Goal: Task Accomplishment & Management: Manage account settings

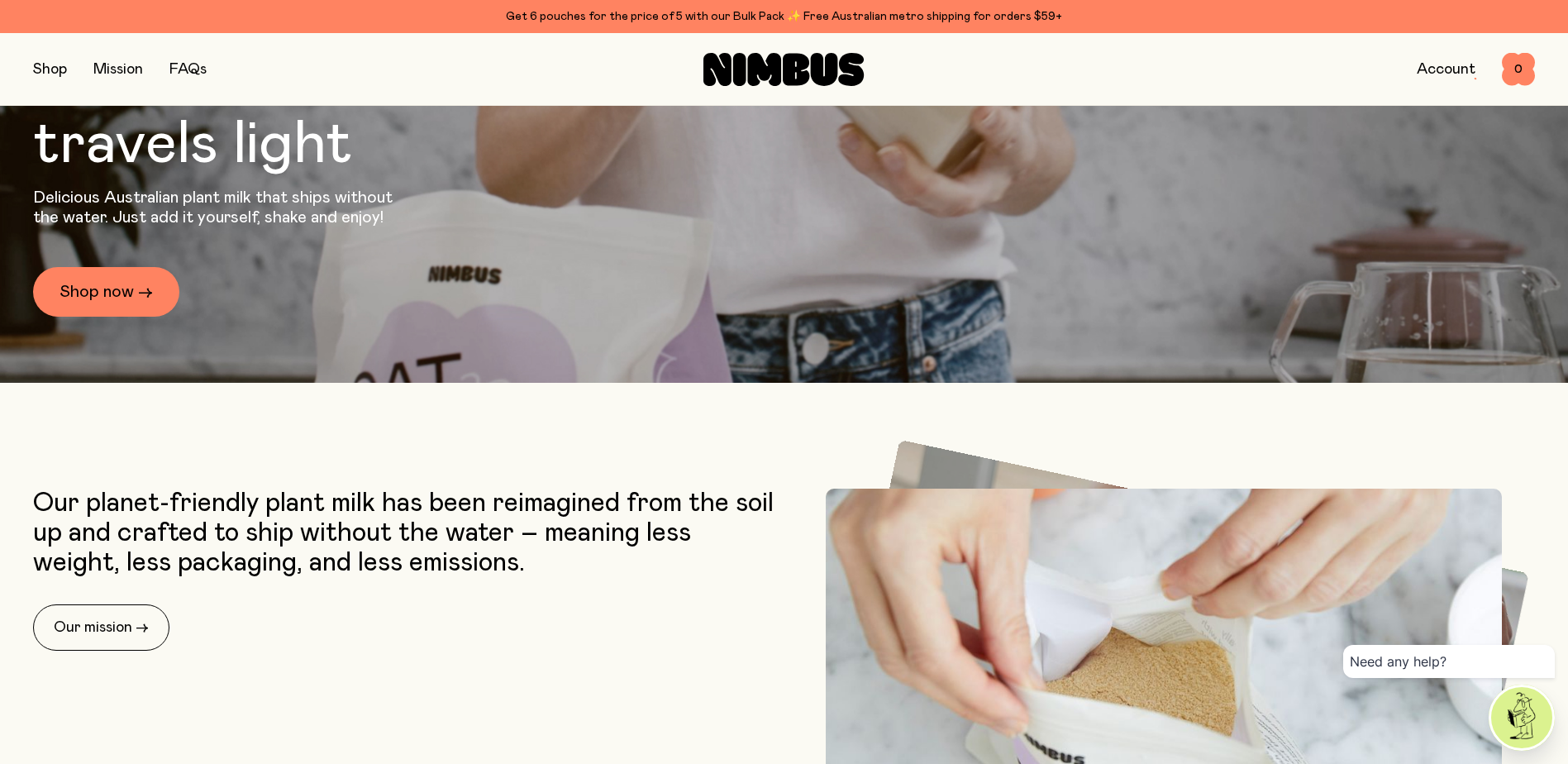
scroll to position [413, 0]
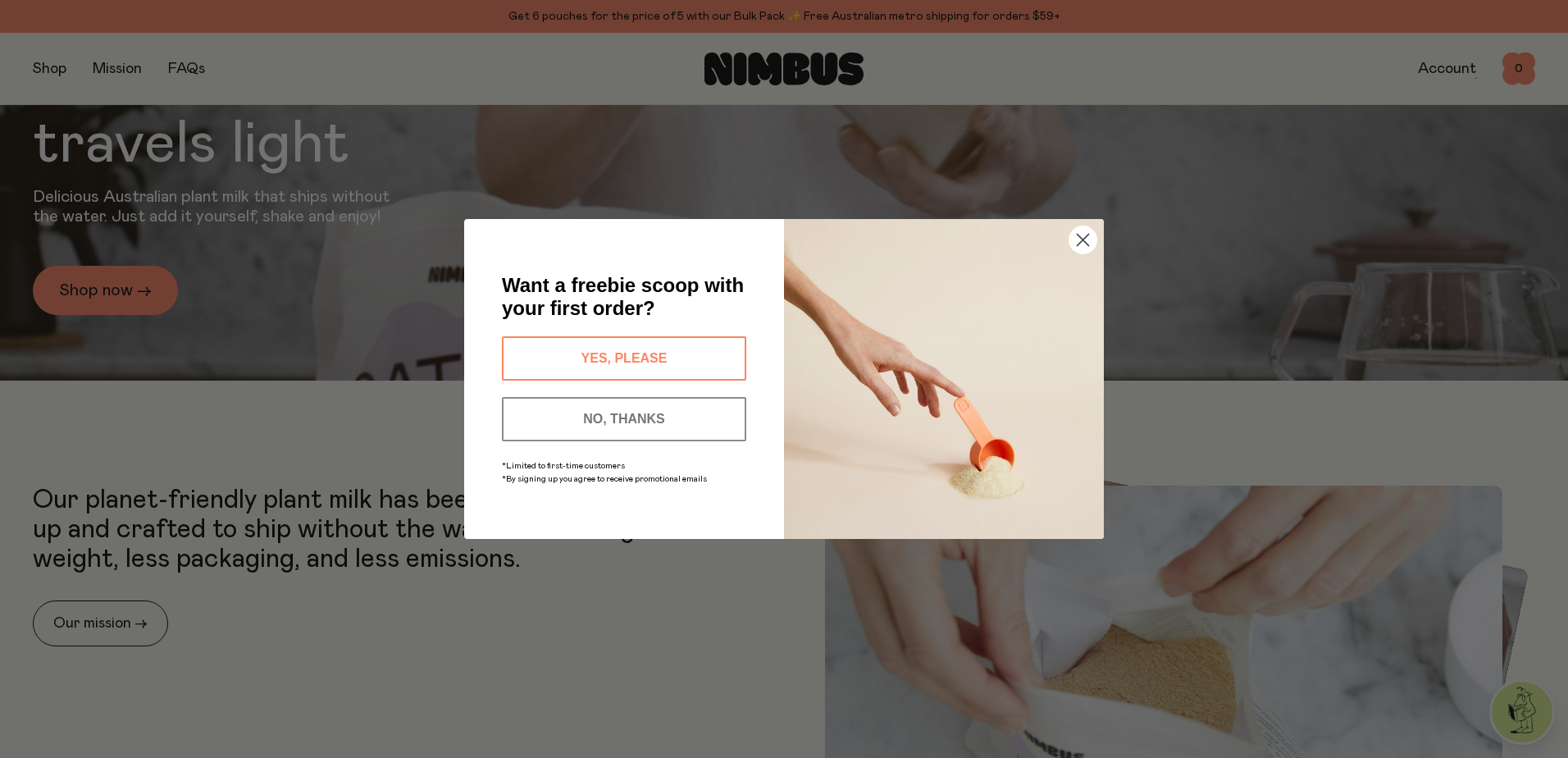
click at [644, 412] on button "NO, THANKS" at bounding box center [623, 419] width 245 height 44
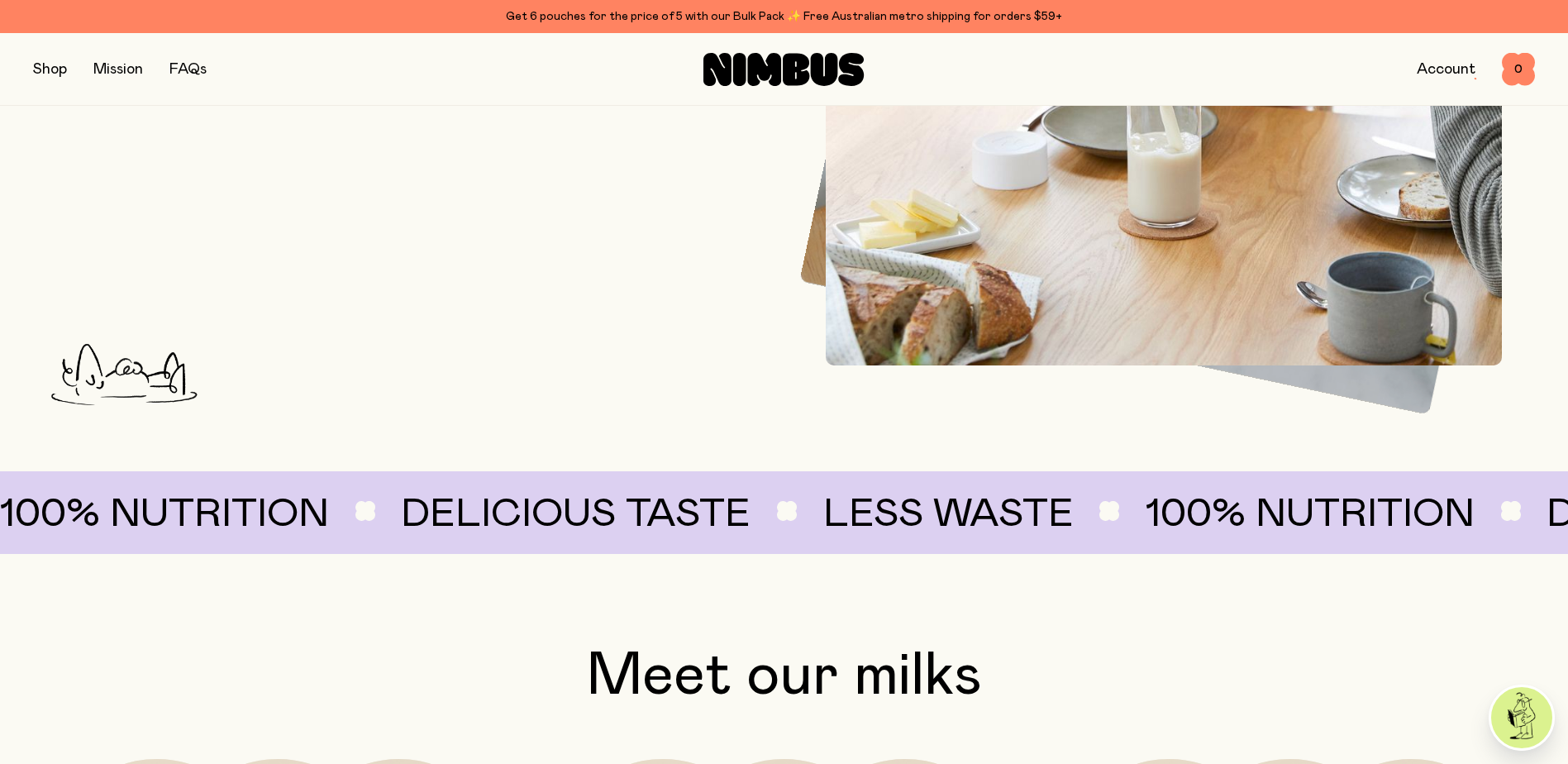
scroll to position [827, 0]
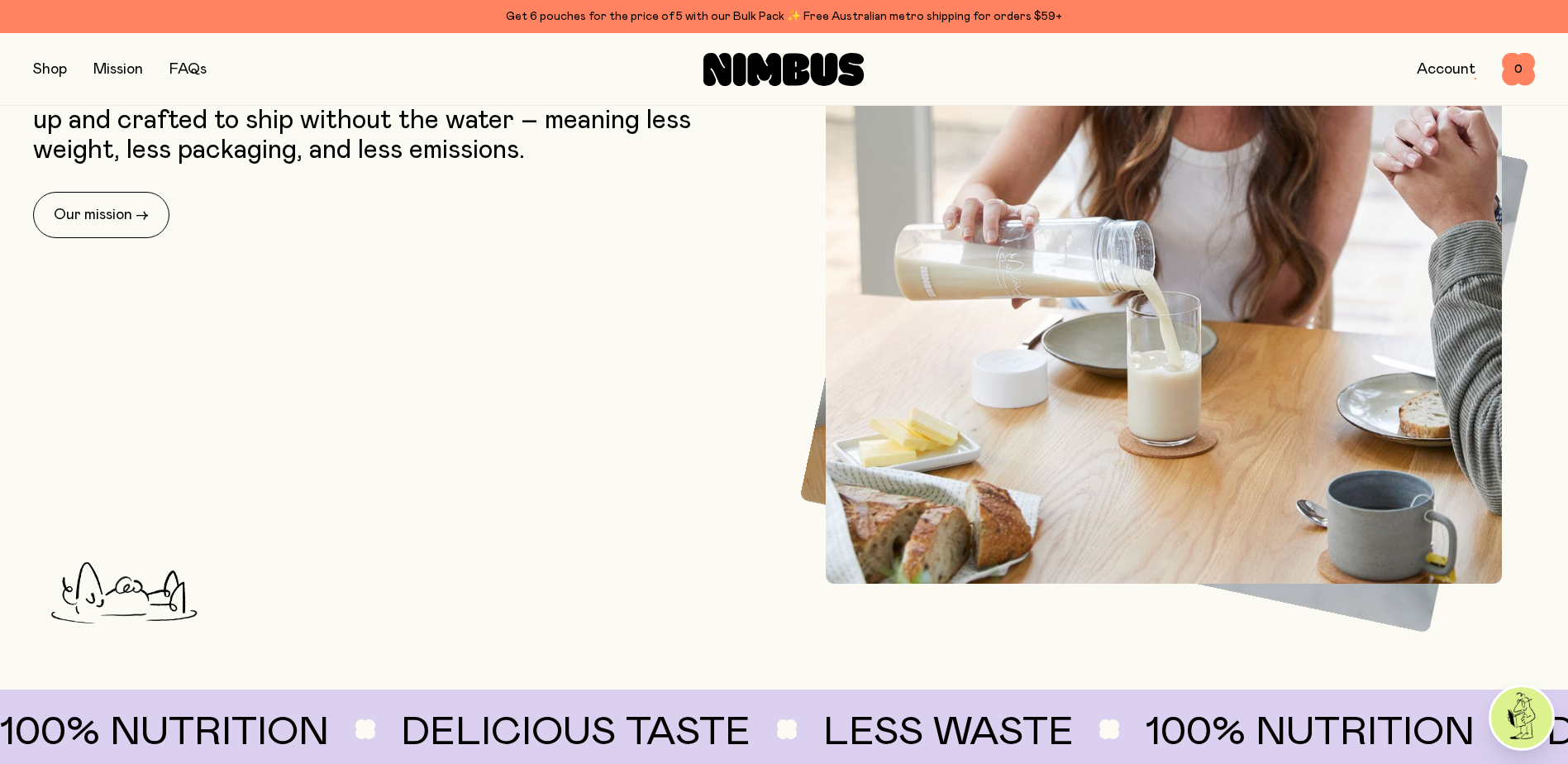
click at [1446, 72] on link "Account" at bounding box center [1445, 69] width 59 height 15
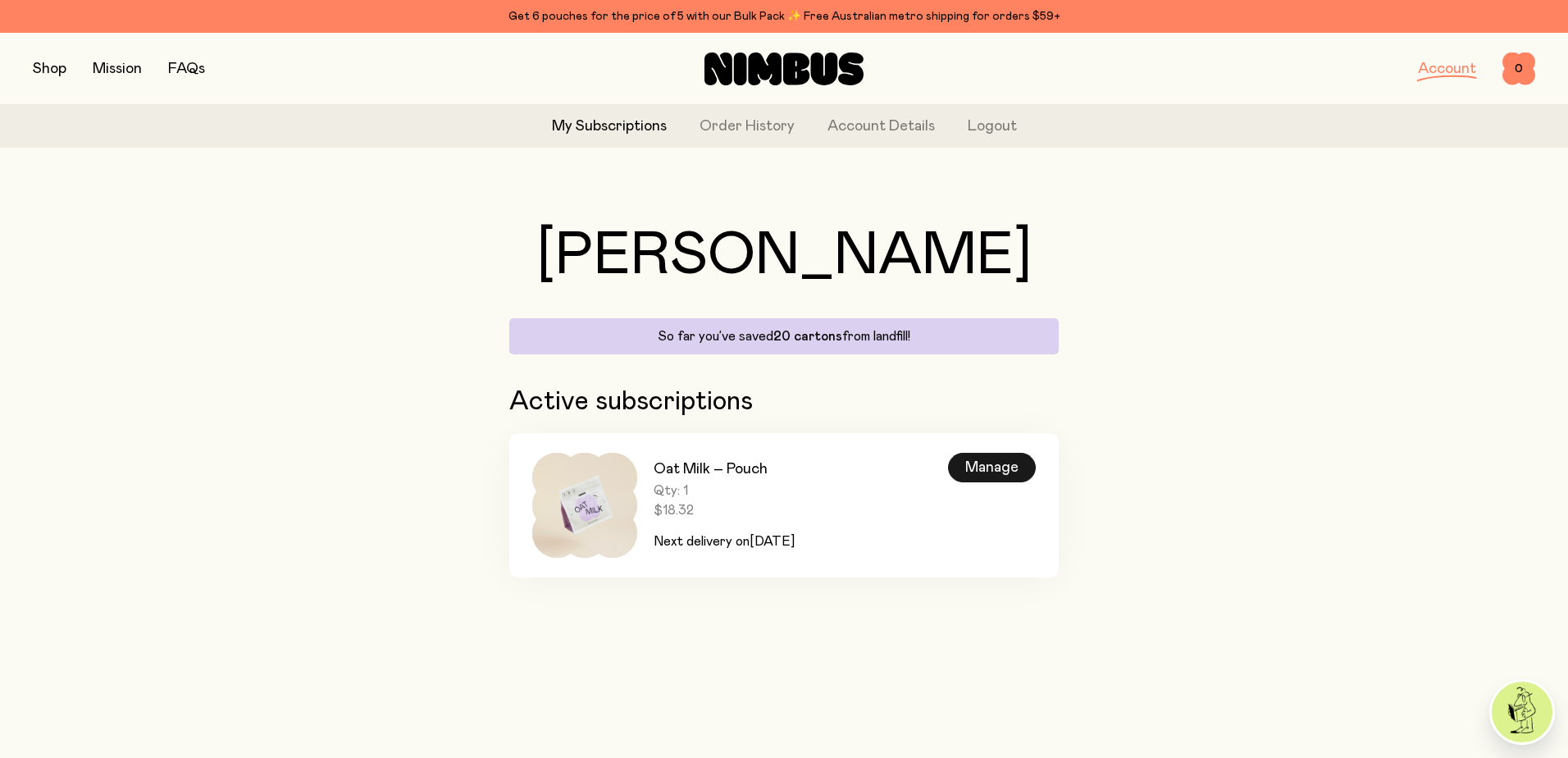
click at [985, 469] on div "Manage" at bounding box center [991, 467] width 87 height 30
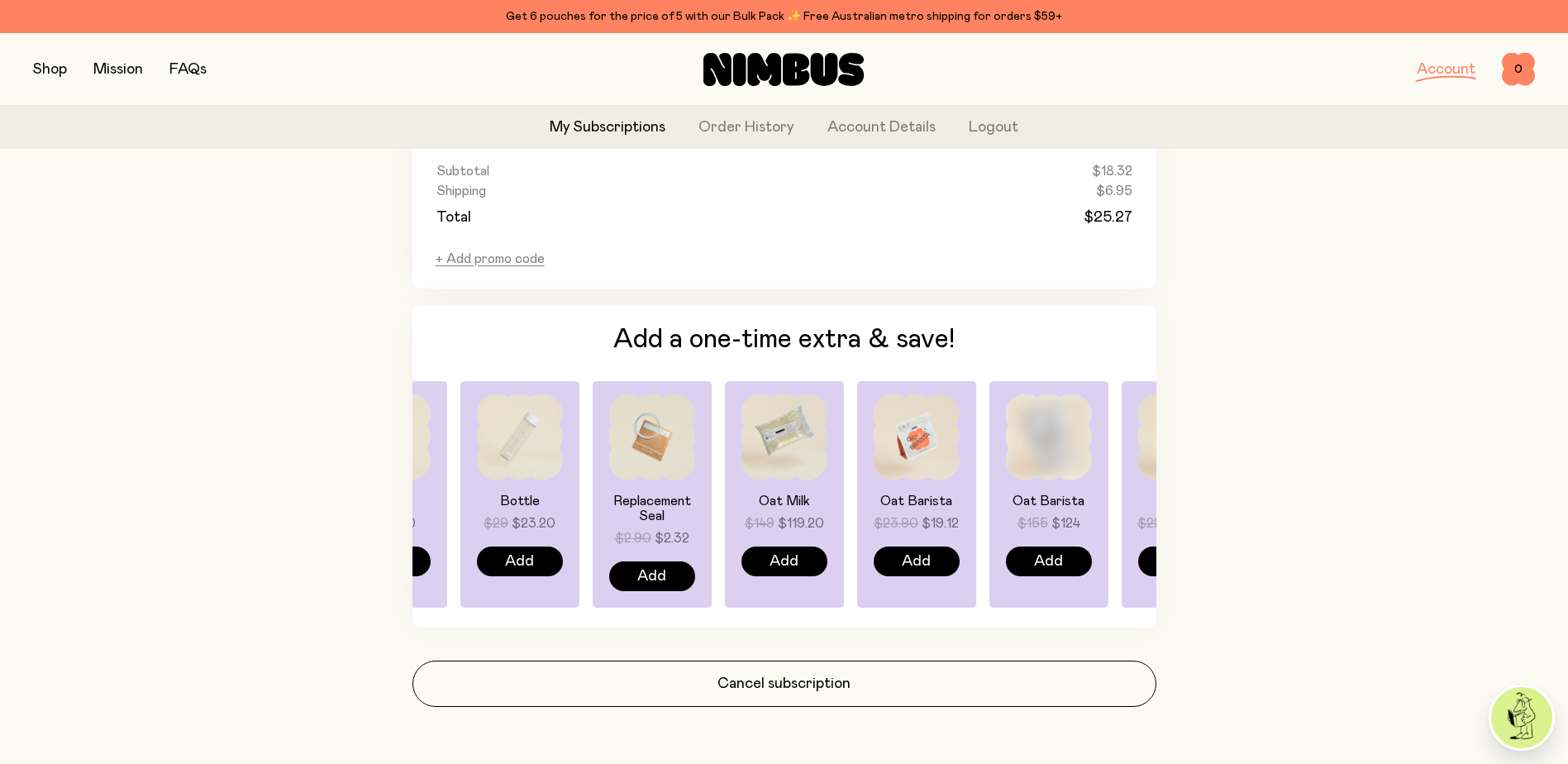
scroll to position [1118, 0]
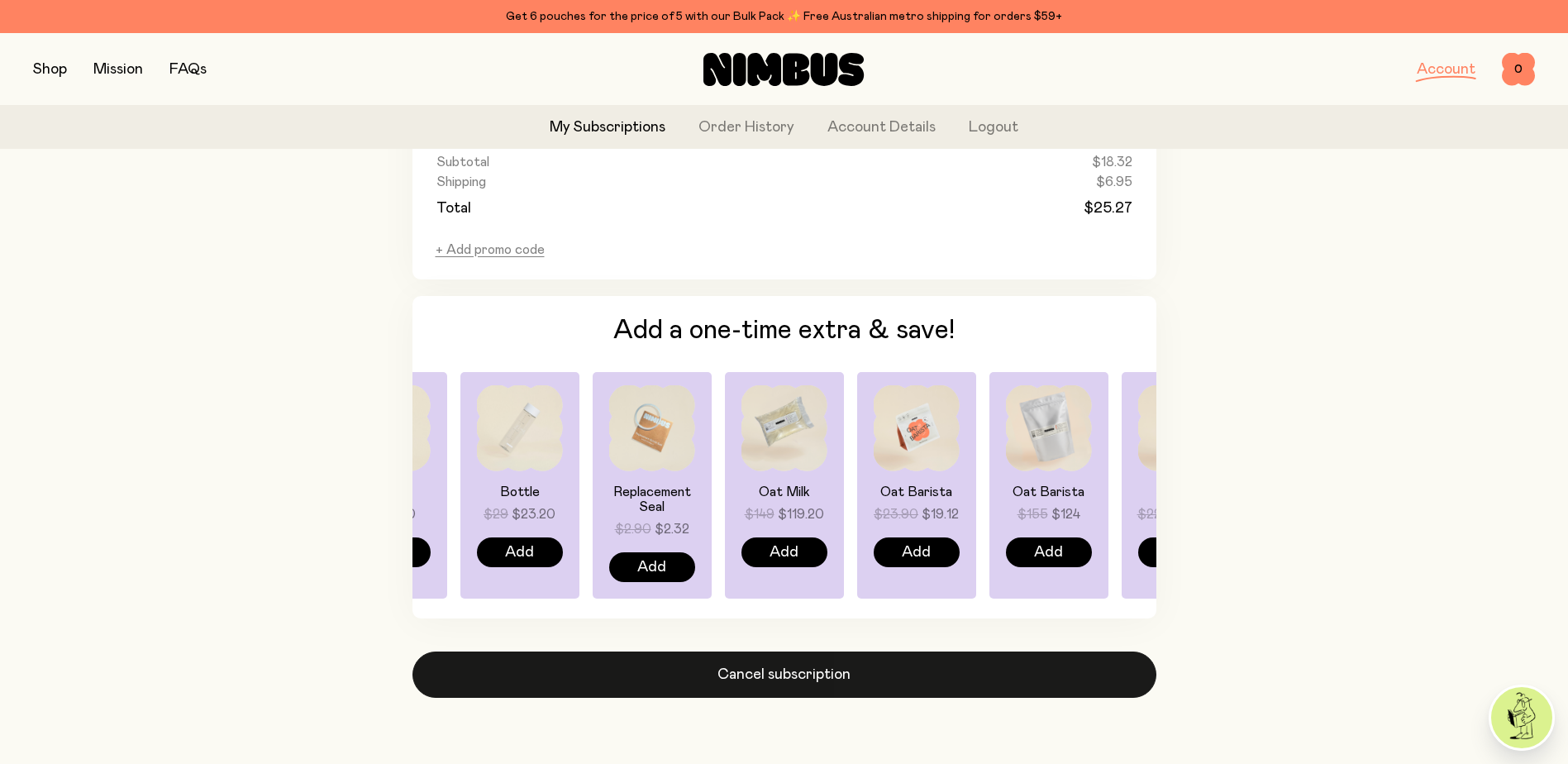
click at [836, 675] on button "Cancel subscription" at bounding box center [784, 675] width 743 height 46
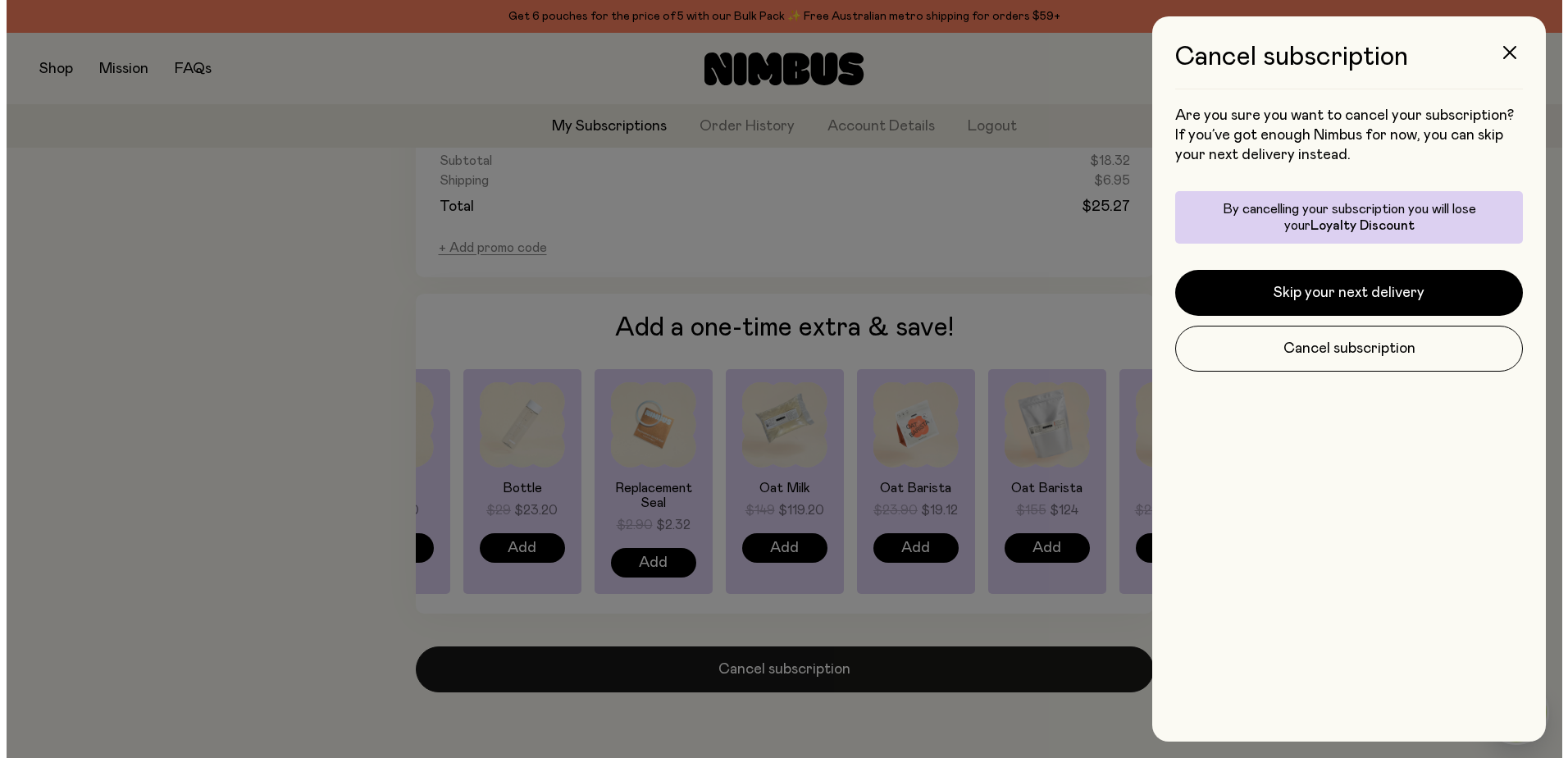
scroll to position [0, 0]
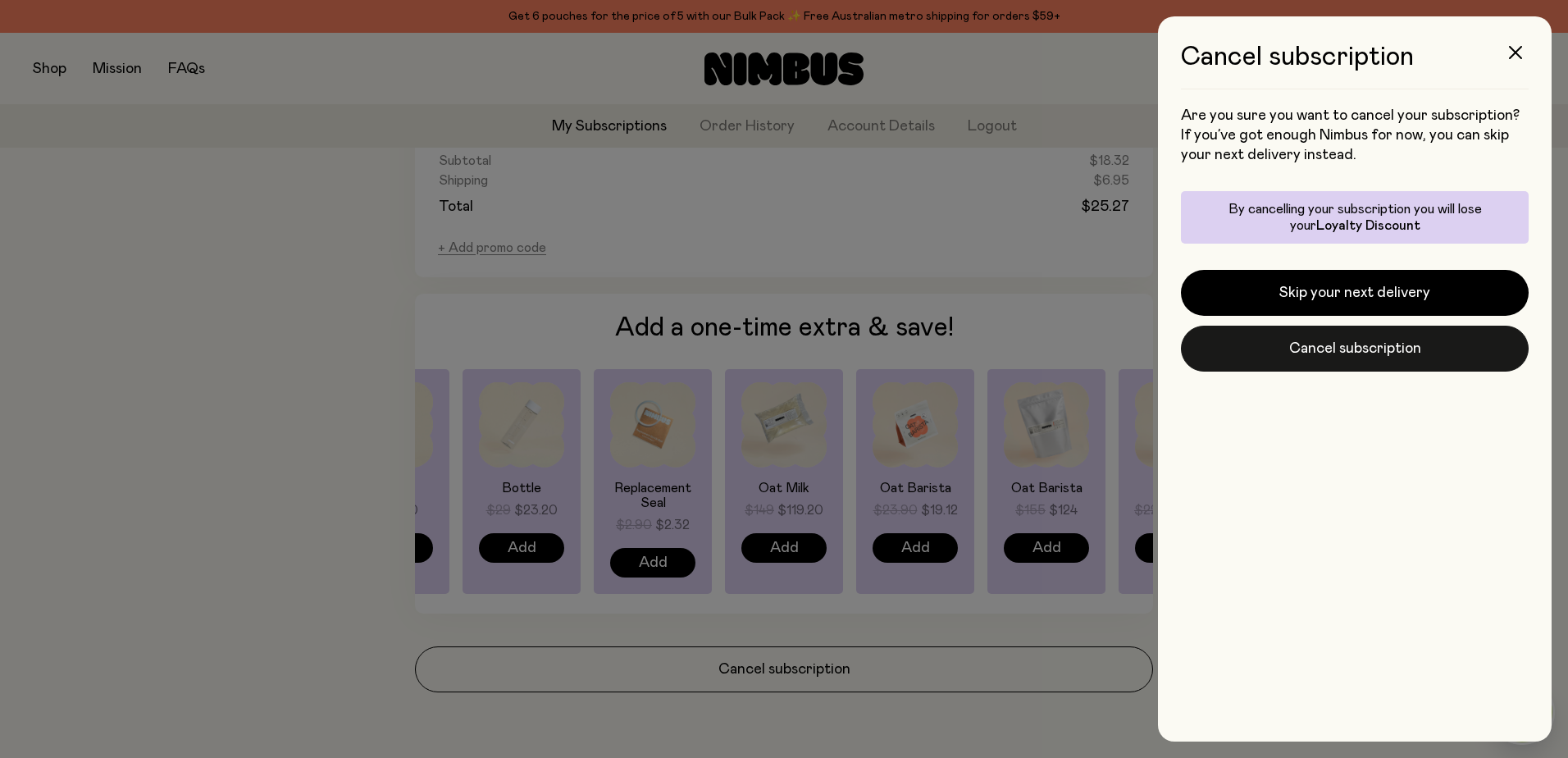
click at [1325, 351] on button "Cancel subscription" at bounding box center [1354, 348] width 348 height 46
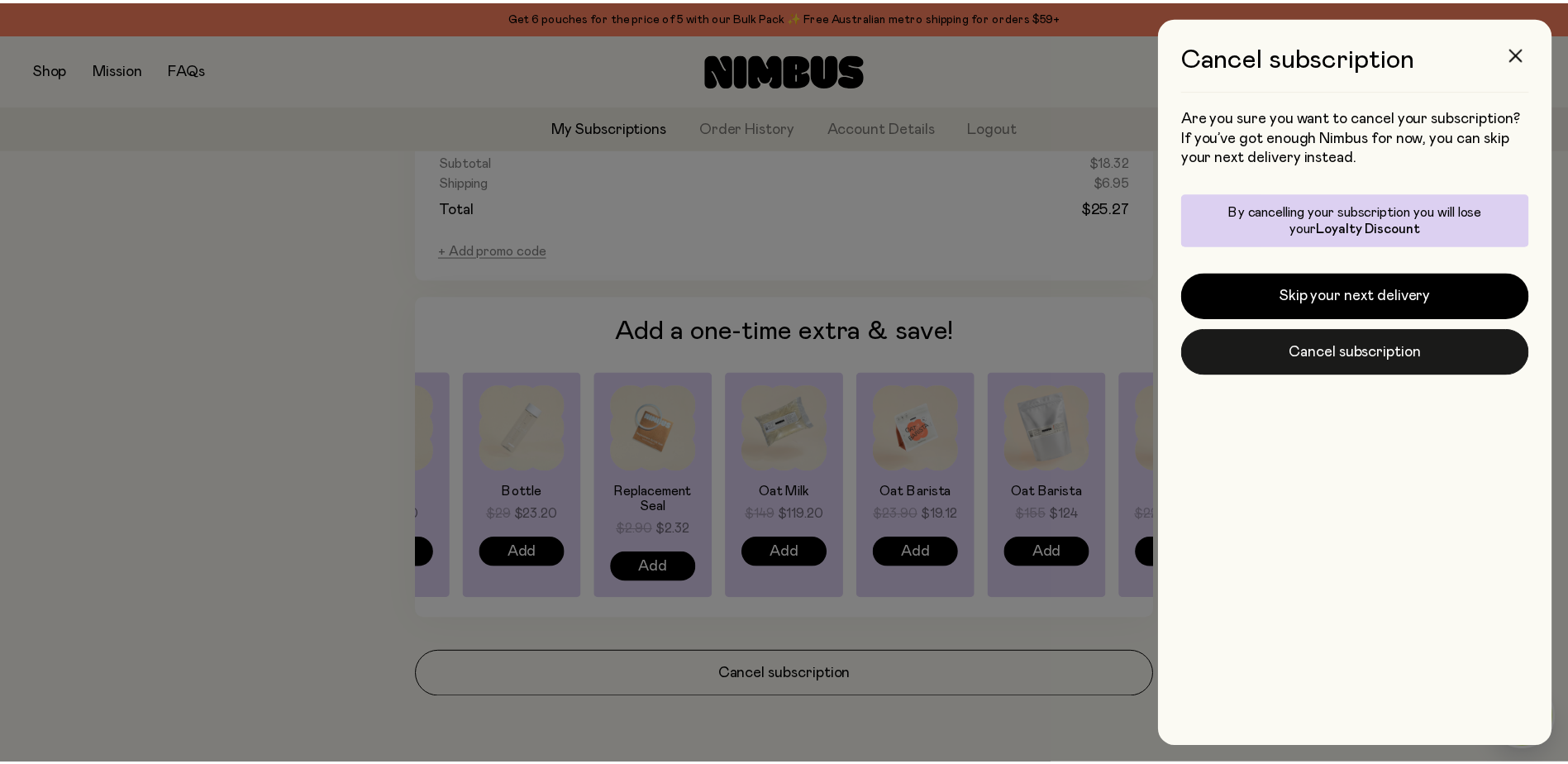
scroll to position [1118, 0]
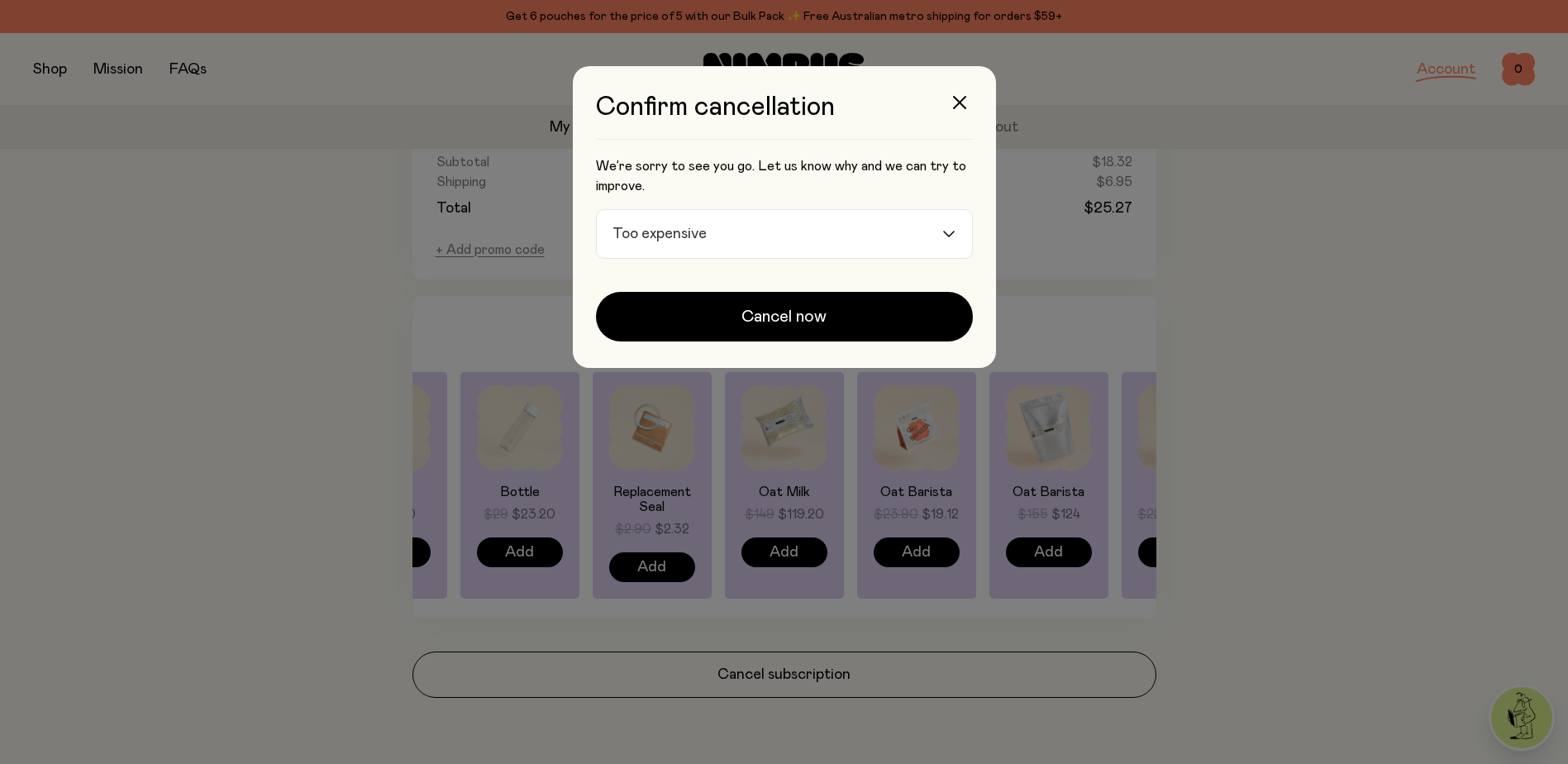
click at [734, 230] on input "Search for option" at bounding box center [827, 234] width 227 height 48
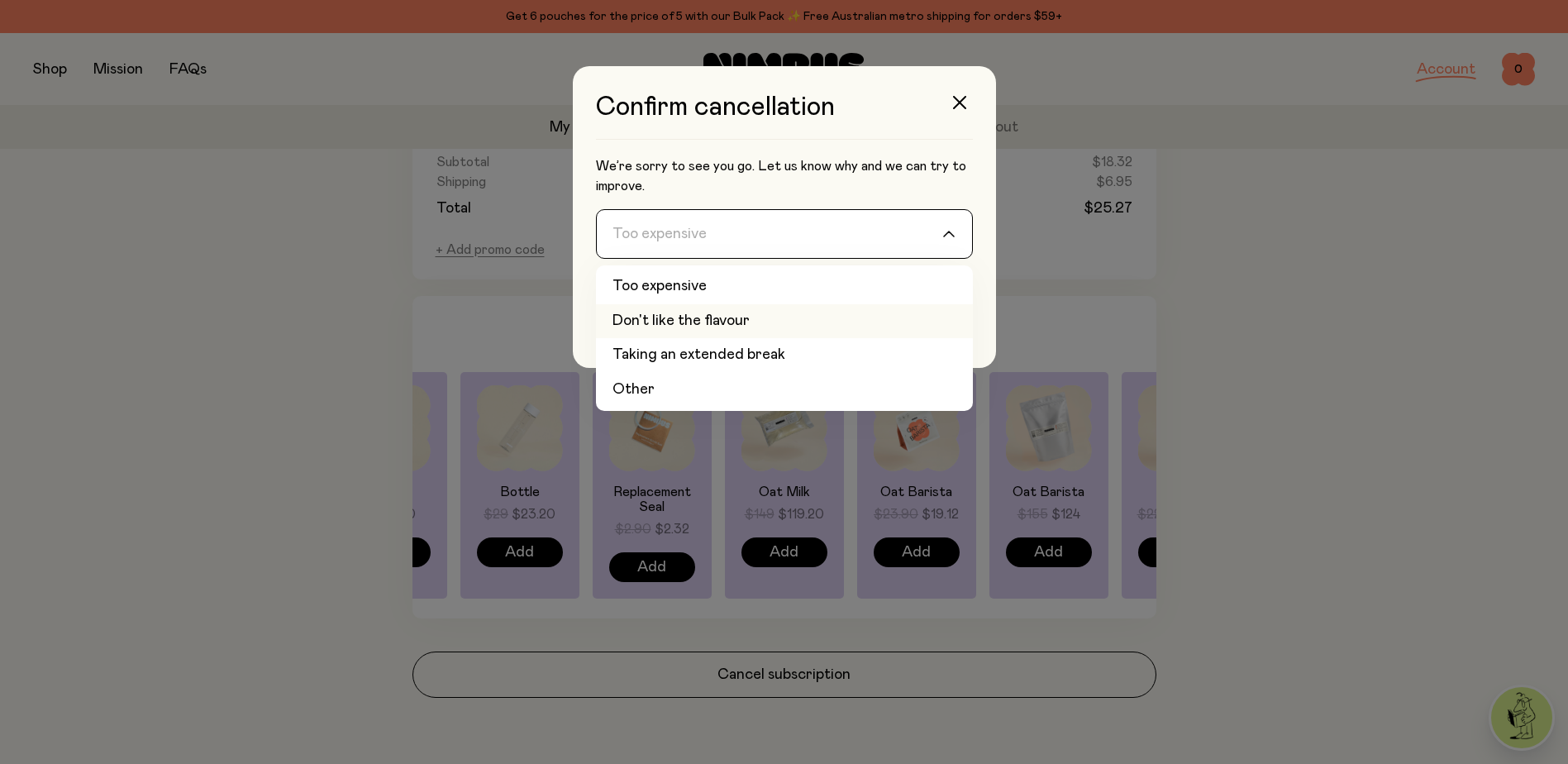
scroll to position [1, 0]
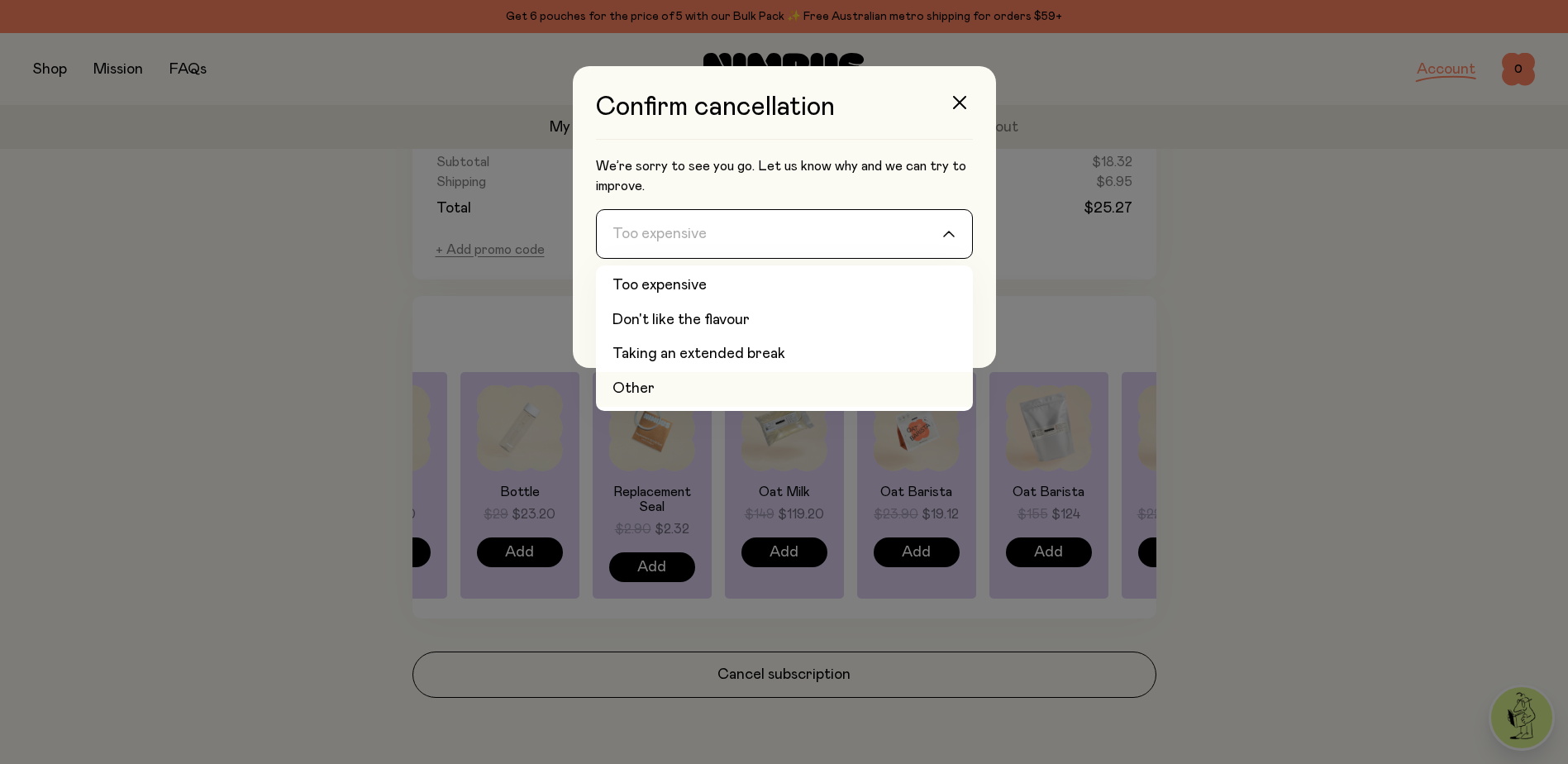
click at [658, 393] on li "Other" at bounding box center [784, 390] width 377 height 35
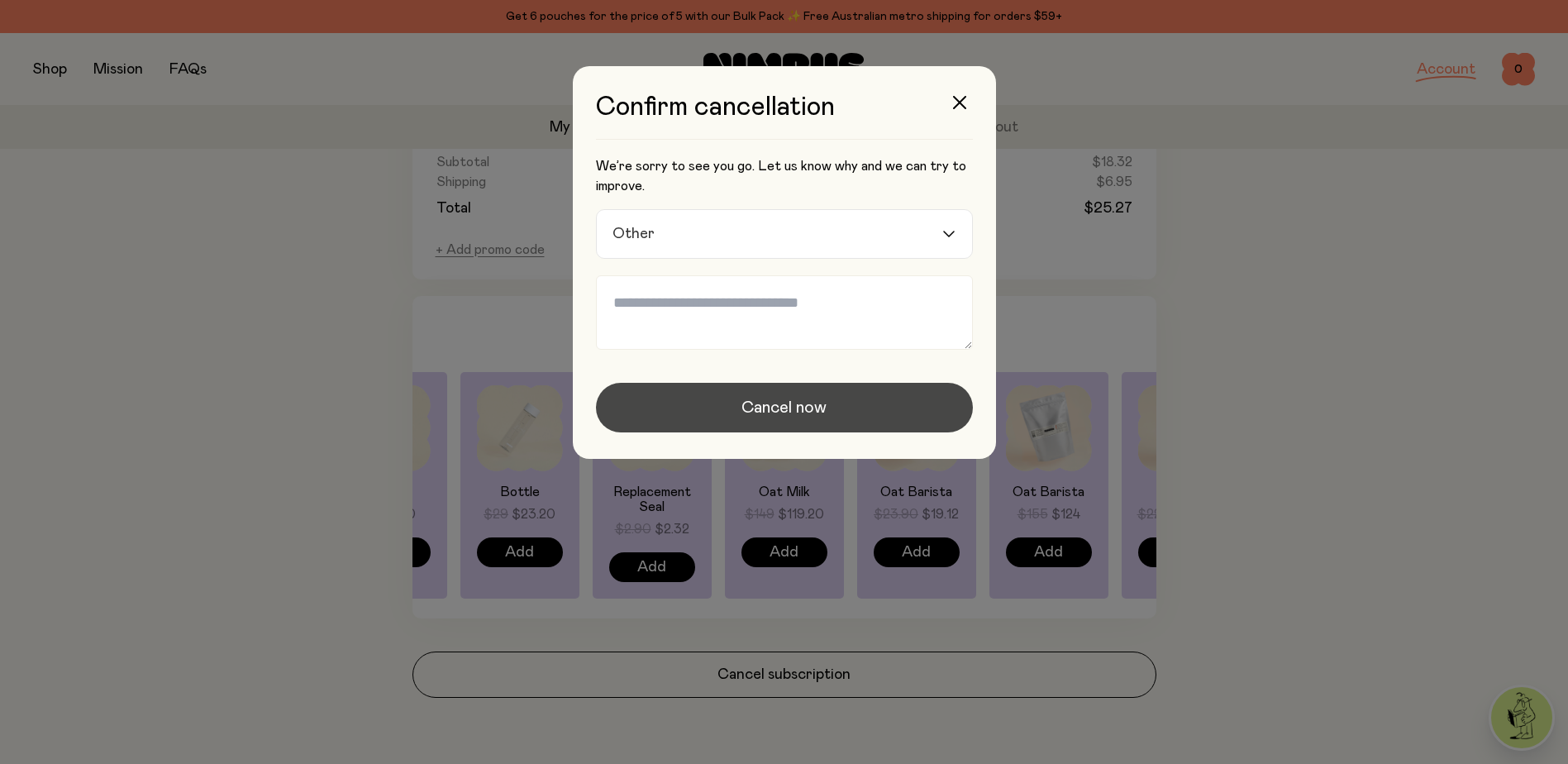
click at [772, 408] on span "Cancel now" at bounding box center [784, 408] width 85 height 23
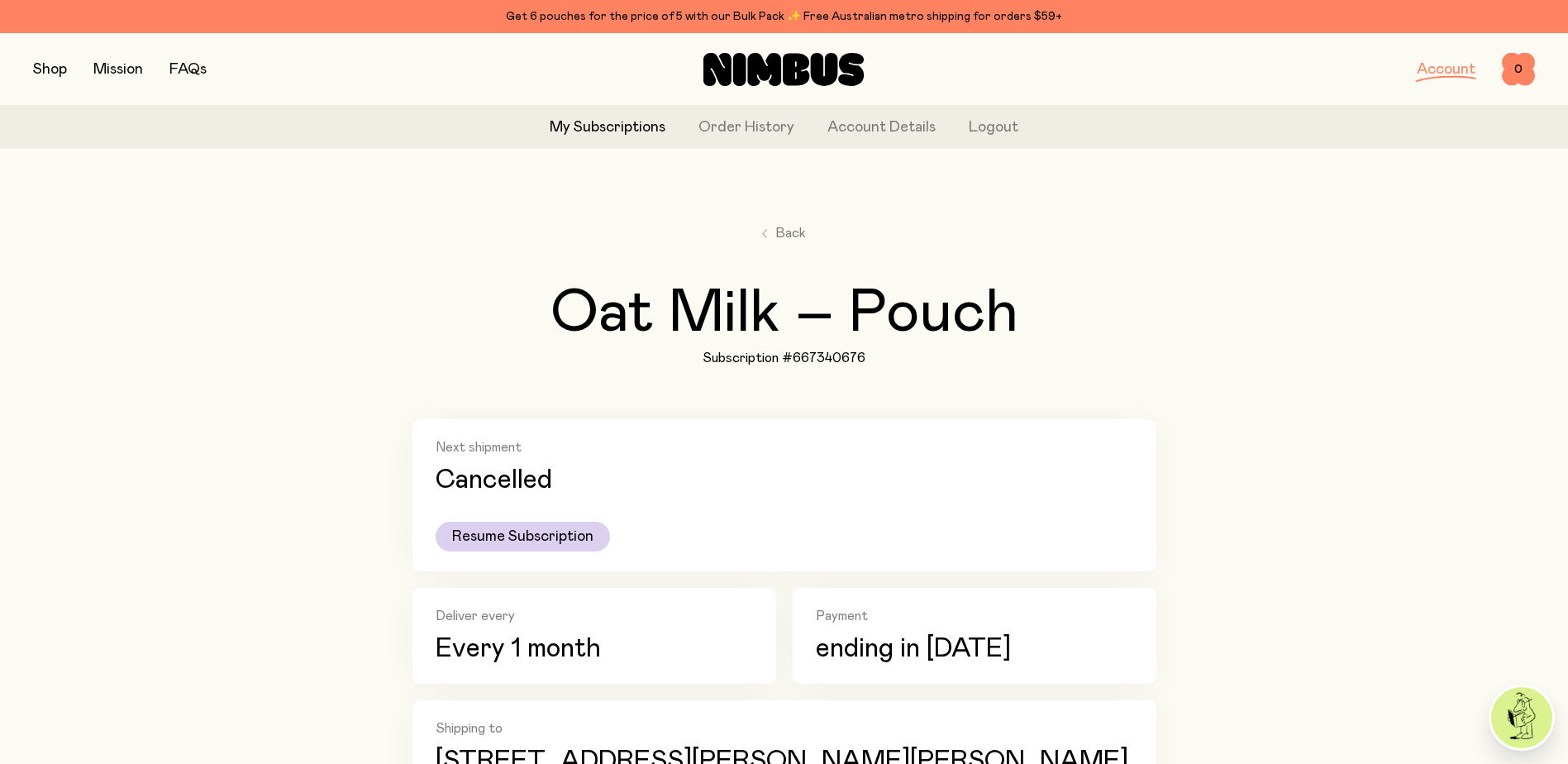
scroll to position [0, 0]
